Goal: Task Accomplishment & Management: Use online tool/utility

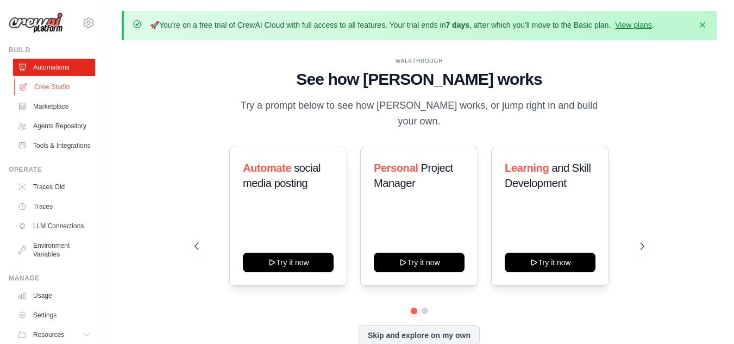
click at [60, 89] on link "Crew Studio" at bounding box center [55, 86] width 82 height 17
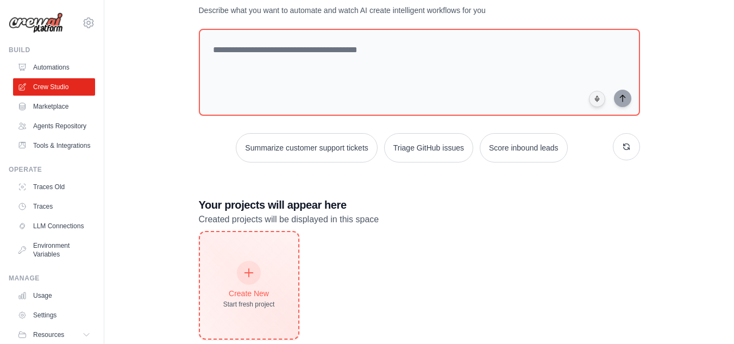
scroll to position [103, 0]
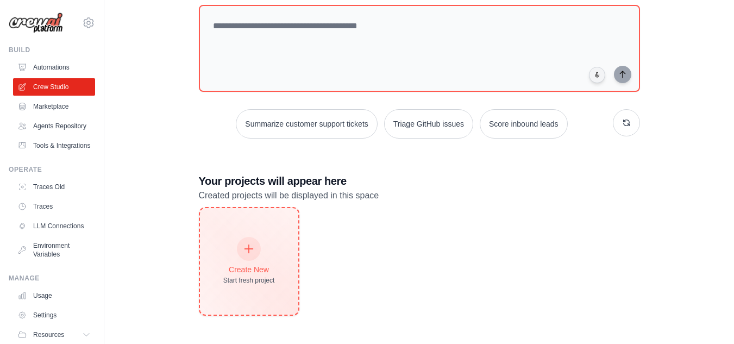
click at [248, 245] on icon at bounding box center [249, 249] width 12 height 12
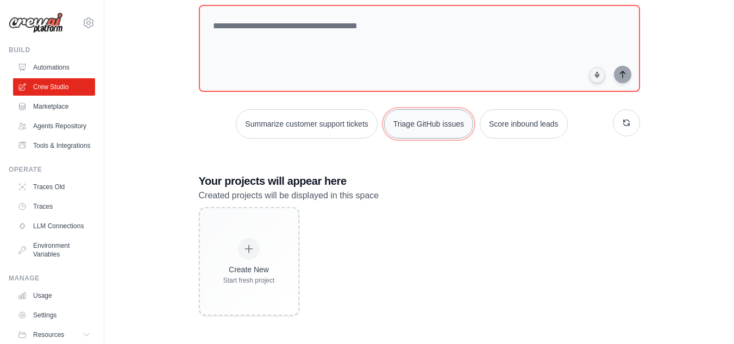
click at [445, 121] on button "Triage GitHub issues" at bounding box center [428, 123] width 89 height 29
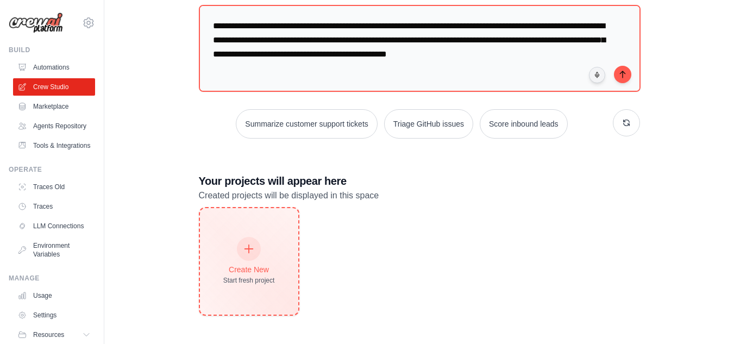
click at [268, 251] on div "Create New Start fresh project" at bounding box center [249, 261] width 52 height 47
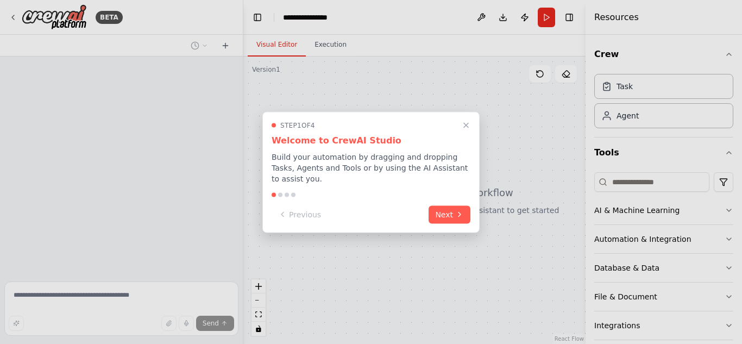
click at [460, 130] on button "Close walkthrough" at bounding box center [466, 124] width 13 height 13
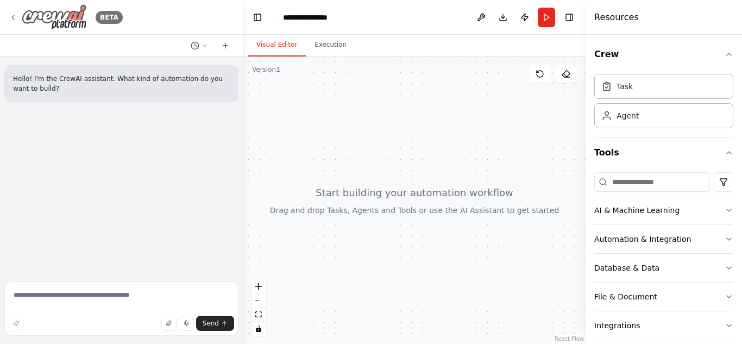
click at [10, 14] on icon at bounding box center [13, 17] width 9 height 9
click at [225, 42] on icon at bounding box center [225, 45] width 9 height 9
click at [503, 20] on button "Download" at bounding box center [503, 18] width 17 height 20
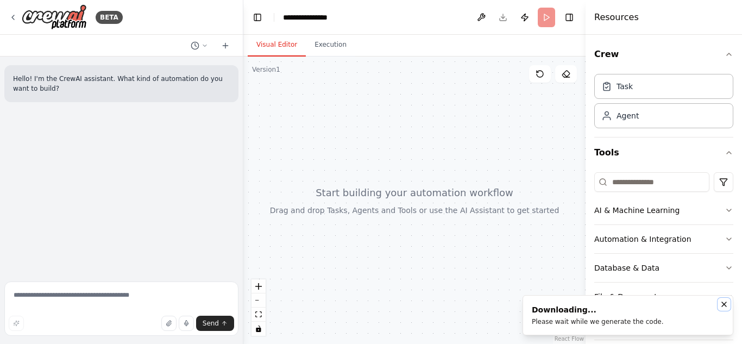
click at [726, 303] on icon "Notifications (F8)" at bounding box center [724, 304] width 4 height 4
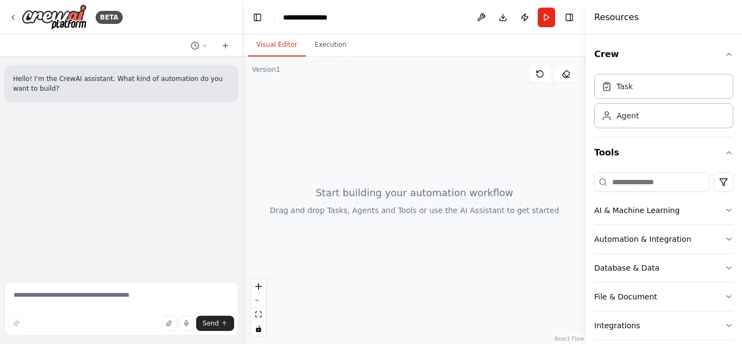
click at [629, 15] on h4 "Resources" at bounding box center [617, 17] width 45 height 13
click at [396, 20] on header "**********" at bounding box center [414, 17] width 342 height 35
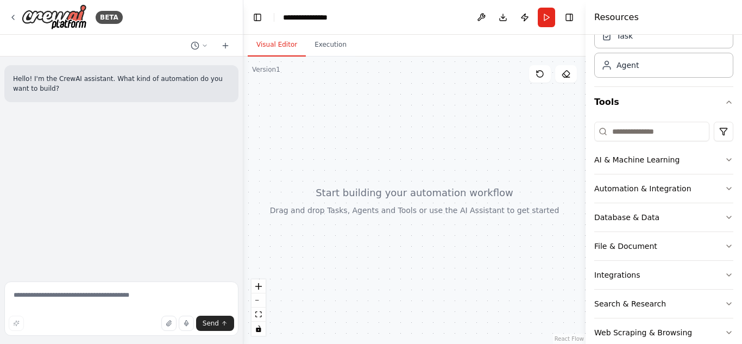
scroll to position [100, 0]
